Goal: Register for event/course

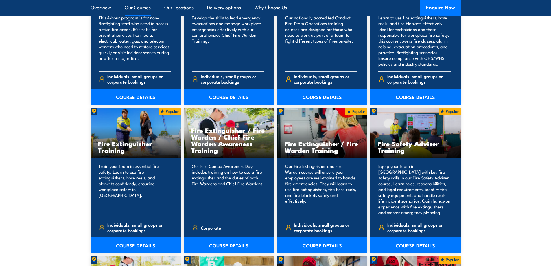
scroll to position [559, 0]
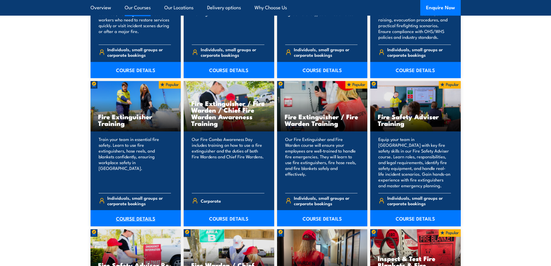
click at [124, 216] on link "COURSE DETAILS" at bounding box center [135, 218] width 90 height 16
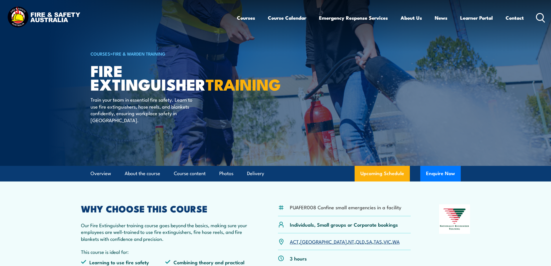
click at [356, 239] on link "QLD" at bounding box center [360, 241] width 9 height 7
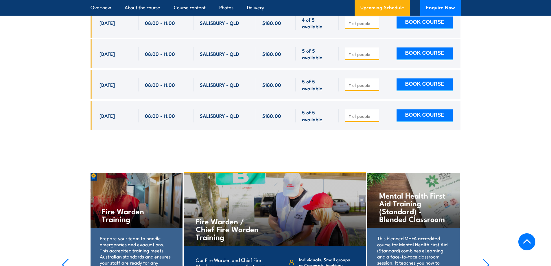
scroll to position [1136, 0]
